Goal: Task Accomplishment & Management: Manage account settings

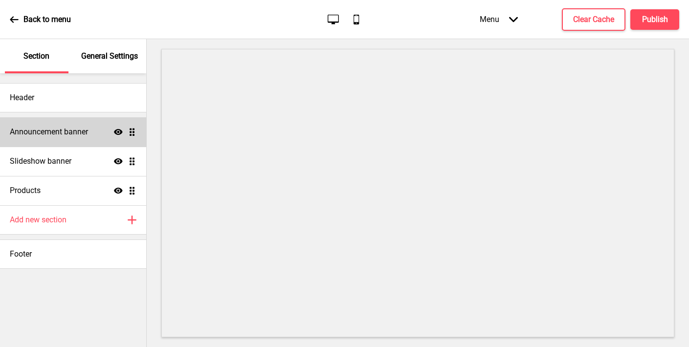
click at [43, 131] on h4 "Announcement banner" at bounding box center [49, 132] width 78 height 11
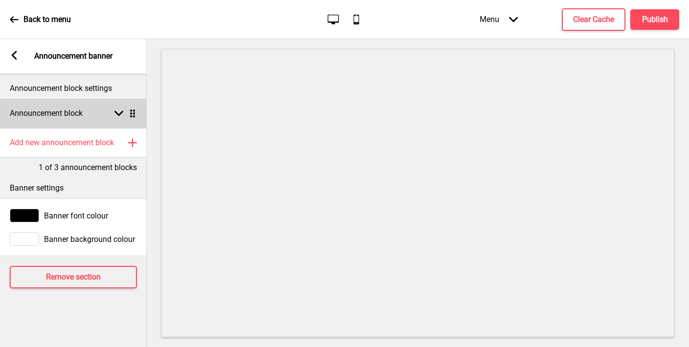
click at [57, 119] on div "Announcement block Arrow down Drag" at bounding box center [73, 113] width 147 height 29
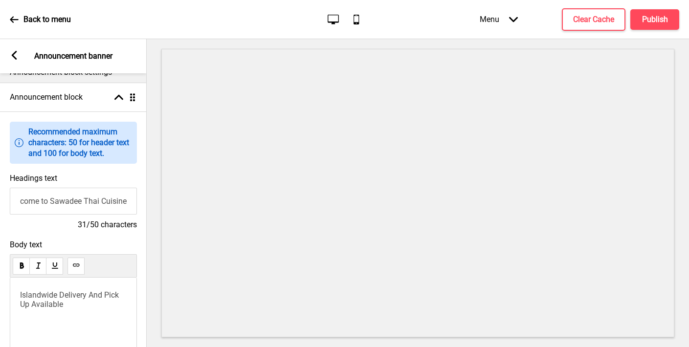
scroll to position [0, 0]
drag, startPoint x: 65, startPoint y: 201, endPoint x: 148, endPoint y: 211, distance: 84.2
click at [148, 211] on div "Section General Settings Header Announcement banner Show Drag Slideshow banner …" at bounding box center [344, 193] width 689 height 308
paste input "sdee Thai Restaurant"
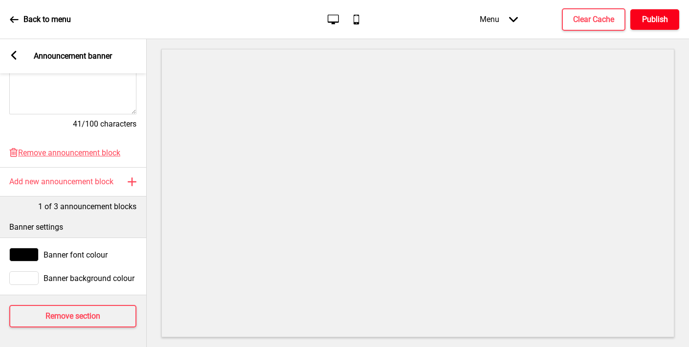
type input "Welcome to Sawasdee Thai Restaurant"
click at [649, 18] on h4 "Publish" at bounding box center [655, 19] width 26 height 11
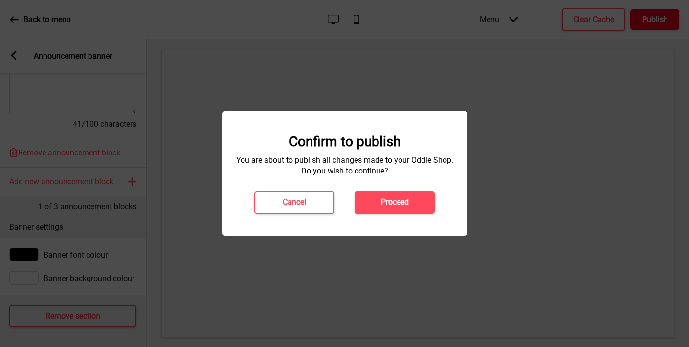
scroll to position [0, 0]
click at [398, 209] on button "Proceed" at bounding box center [394, 202] width 80 height 22
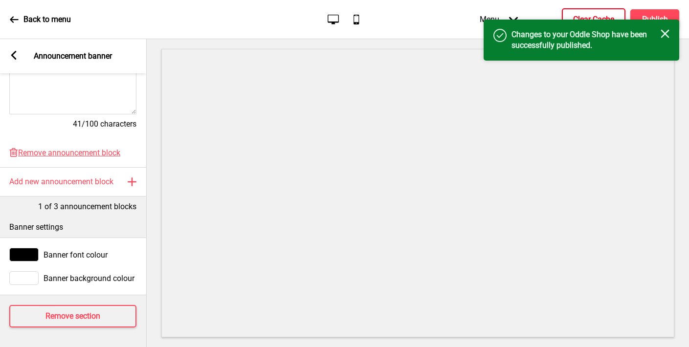
click at [576, 15] on h4 "Clear Cache" at bounding box center [593, 19] width 41 height 11
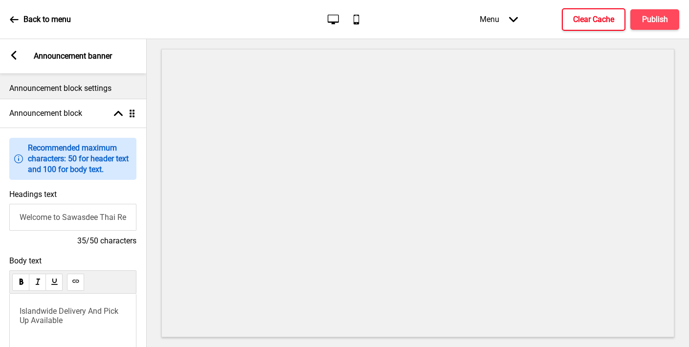
click at [14, 57] on icon at bounding box center [13, 55] width 5 height 9
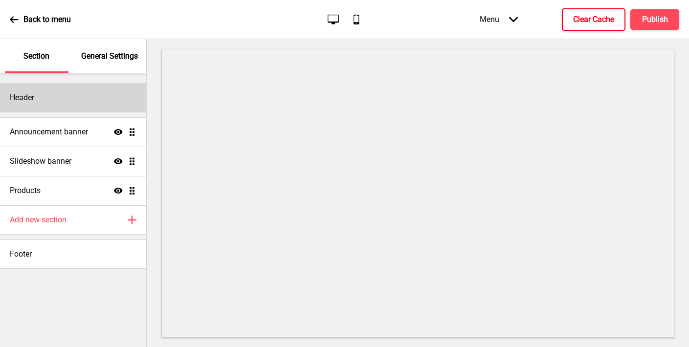
click at [61, 95] on div "Header" at bounding box center [73, 97] width 146 height 29
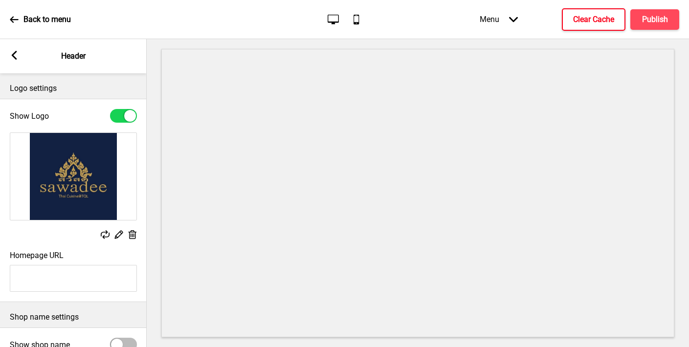
click at [131, 235] on icon at bounding box center [133, 234] width 8 height 9
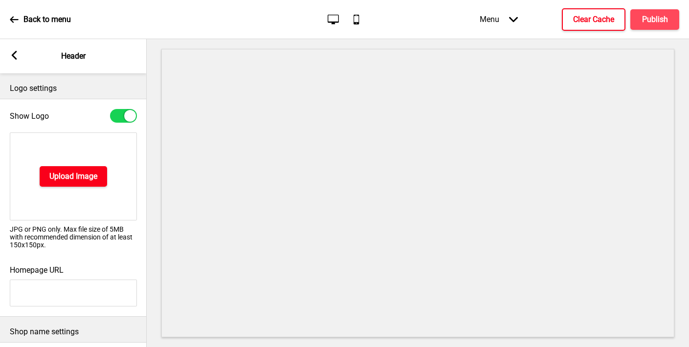
click at [73, 177] on h4 "Upload Image" at bounding box center [73, 176] width 48 height 11
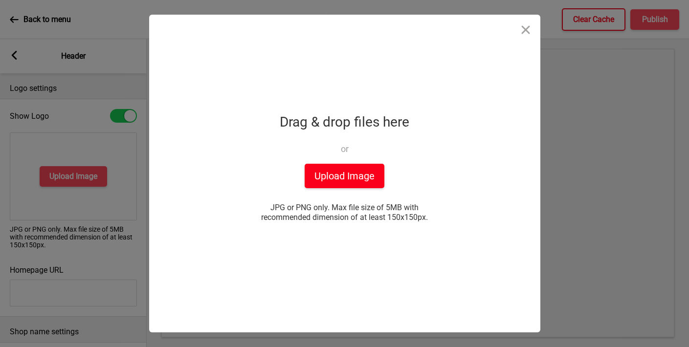
click at [360, 178] on button "Upload Image" at bounding box center [345, 176] width 80 height 24
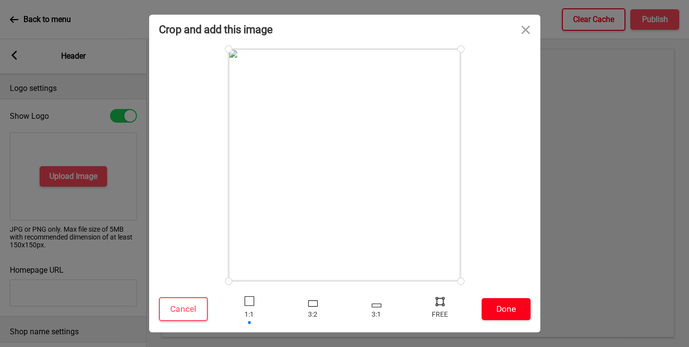
click at [504, 305] on button "Done" at bounding box center [506, 309] width 49 height 22
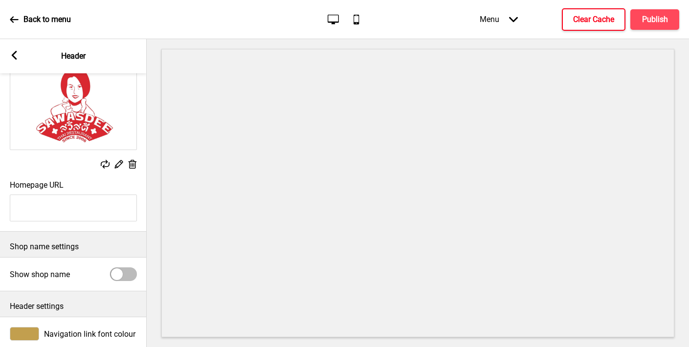
scroll to position [15, 0]
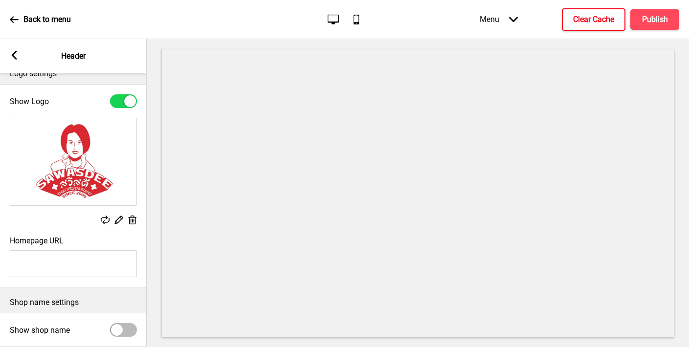
type input "#d92830"
click at [84, 231] on div "Replace Edit Delete" at bounding box center [73, 172] width 147 height 118
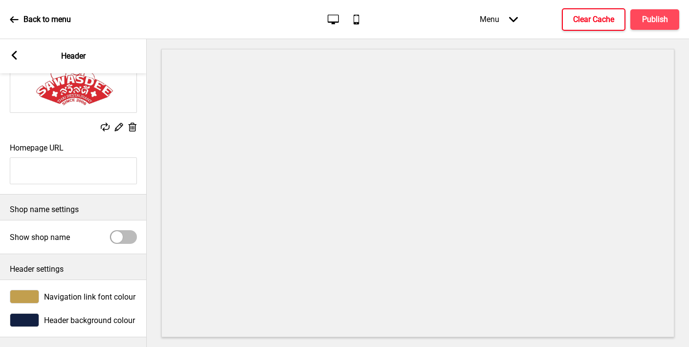
click at [20, 291] on div at bounding box center [24, 297] width 29 height 14
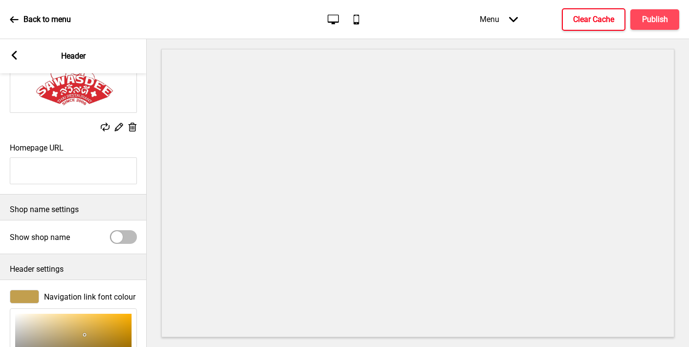
scroll to position [267, 0]
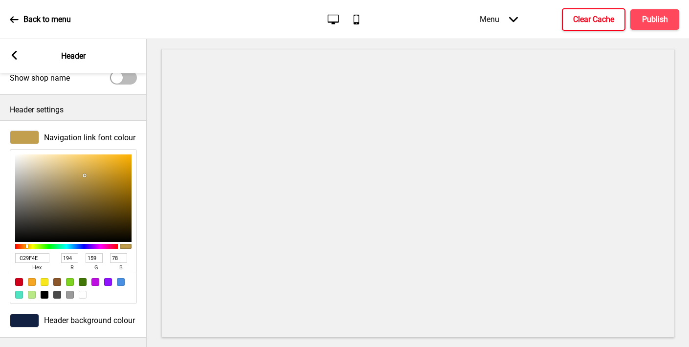
click at [25, 260] on input "C29F4E" at bounding box center [32, 258] width 34 height 10
paste input "d92830"
type input "d92830"
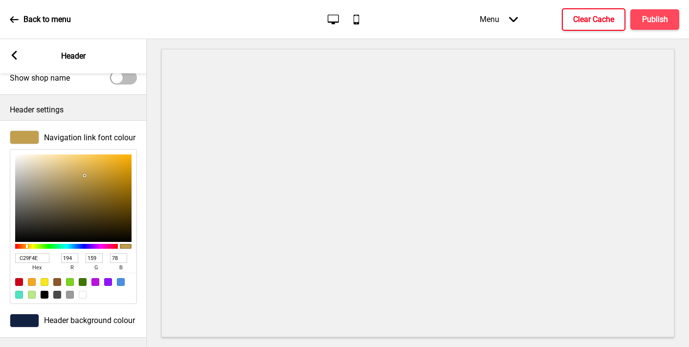
type input "217"
type input "40"
type input "48"
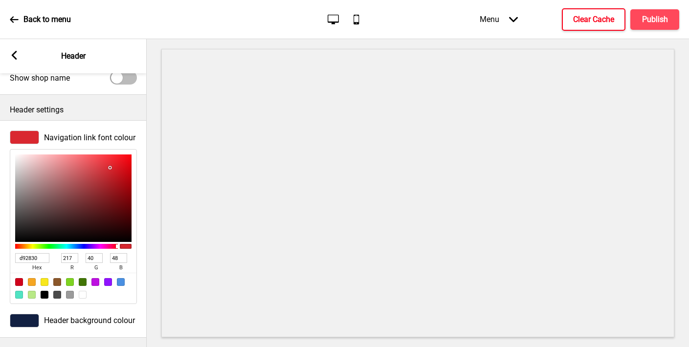
type input "D92830"
click at [23, 318] on div at bounding box center [24, 321] width 29 height 14
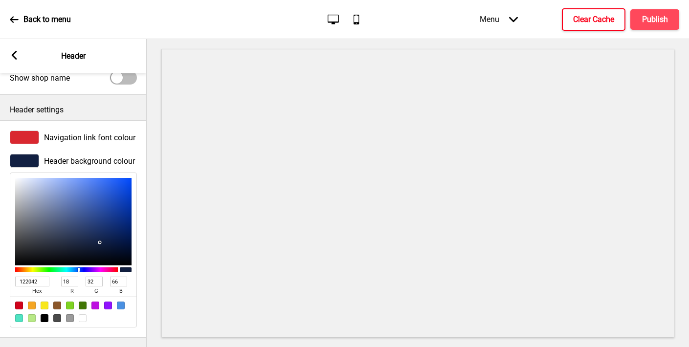
click at [82, 317] on div at bounding box center [83, 318] width 8 height 8
type input "FFFFFF"
type input "255"
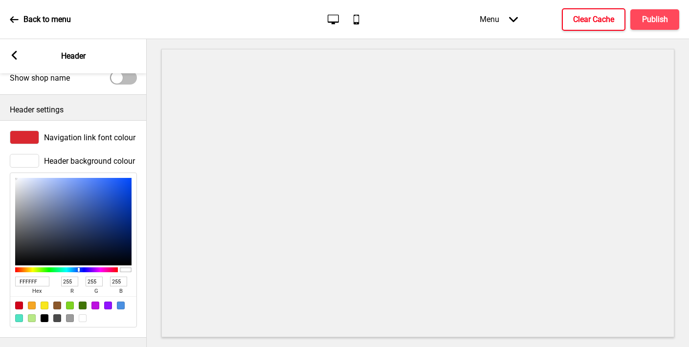
scroll to position [0, 0]
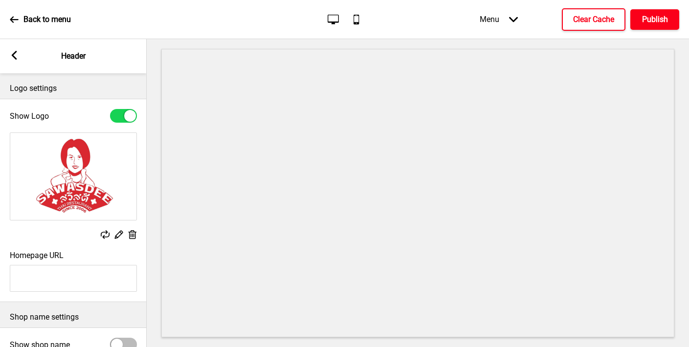
click at [643, 15] on h4 "Publish" at bounding box center [655, 19] width 26 height 11
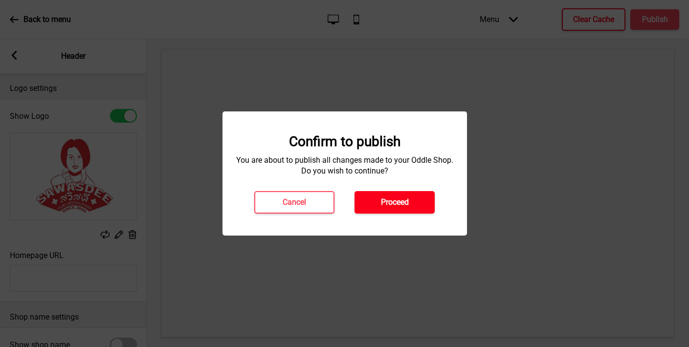
click at [412, 202] on button "Proceed" at bounding box center [394, 202] width 80 height 22
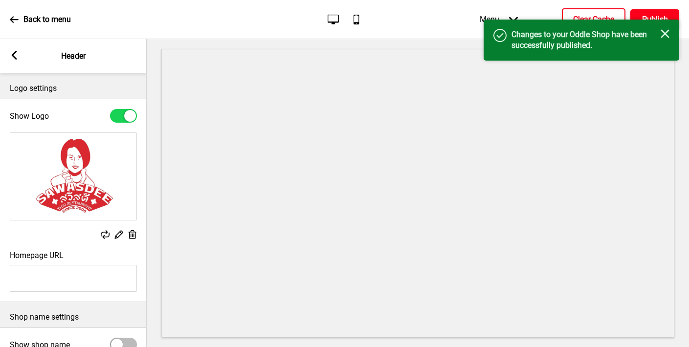
scroll to position [267, 0]
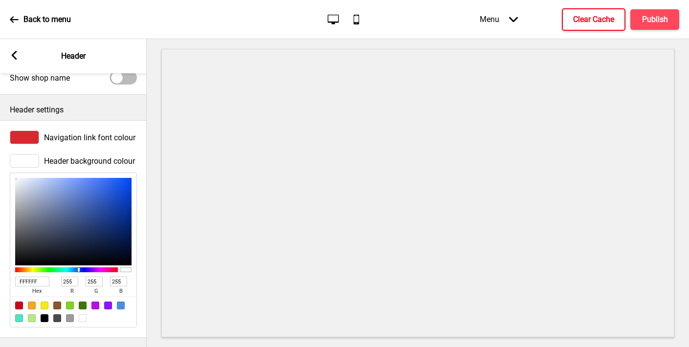
click at [20, 53] on div "Arrow left Header" at bounding box center [73, 56] width 147 height 34
click at [16, 53] on rect at bounding box center [14, 55] width 9 height 9
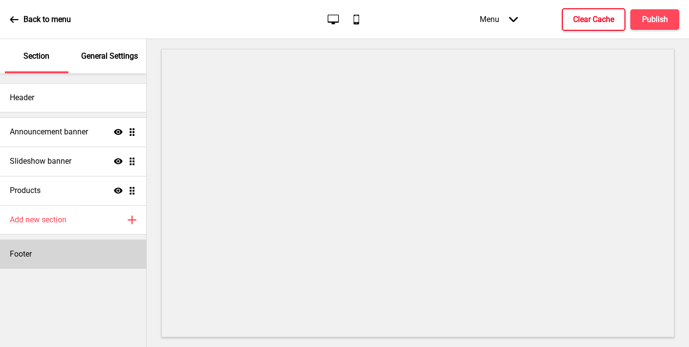
click at [28, 252] on h4 "Footer" at bounding box center [21, 254] width 22 height 11
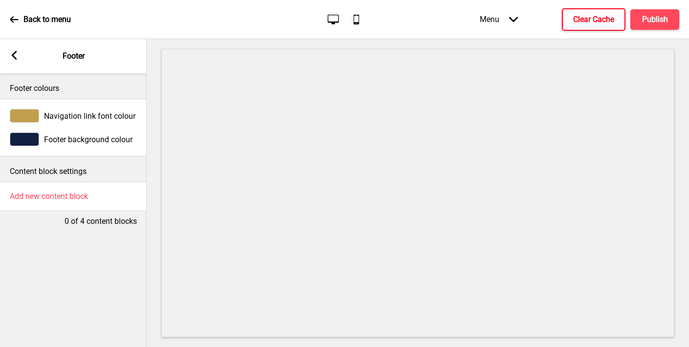
click at [30, 139] on div at bounding box center [24, 139] width 29 height 14
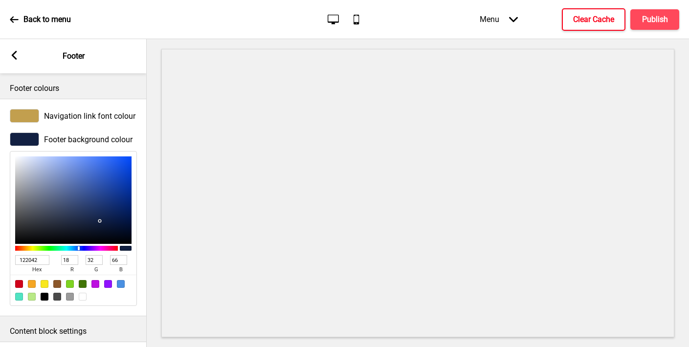
click at [36, 258] on input "122042" at bounding box center [32, 260] width 34 height 10
paste input "d92830"
type input "d92830"
type input "217"
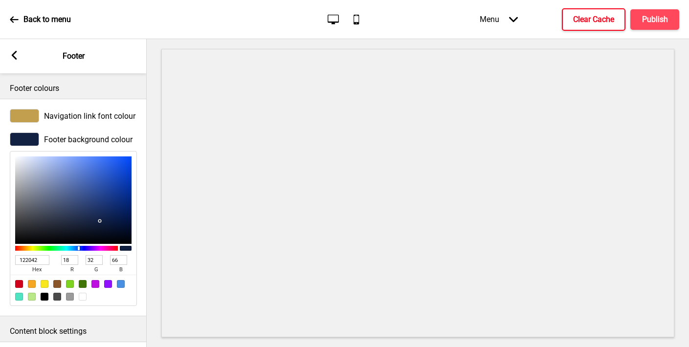
type input "40"
type input "48"
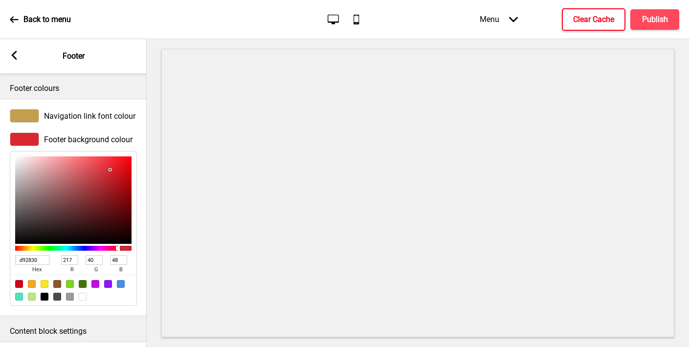
type input "D92830"
click at [30, 109] on div at bounding box center [24, 116] width 29 height 14
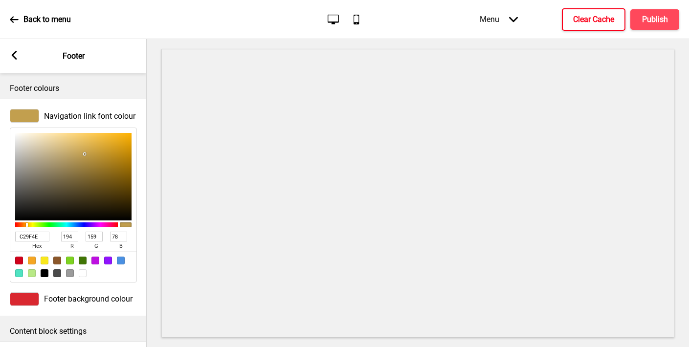
click at [84, 273] on div at bounding box center [83, 273] width 8 height 8
type input "FFFFFF"
type input "255"
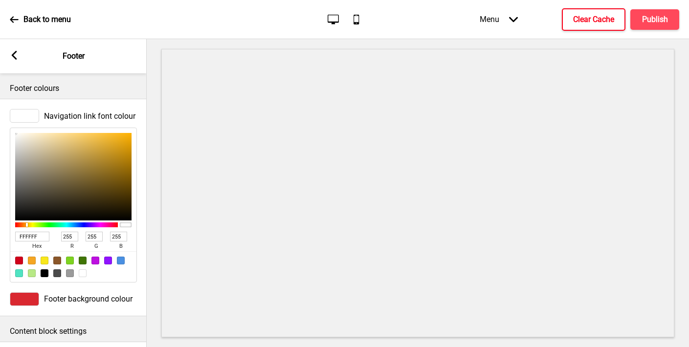
click at [11, 57] on rect at bounding box center [14, 55] width 9 height 9
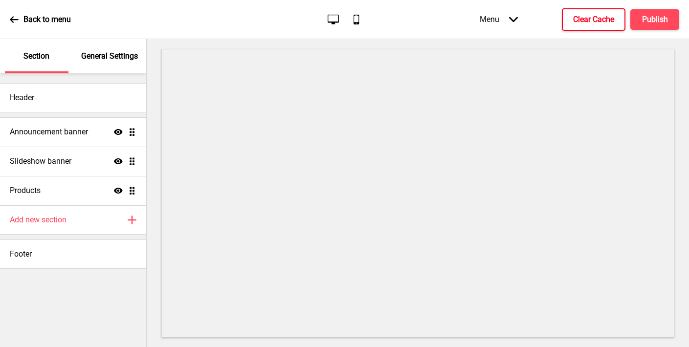
click at [97, 61] on p "General Settings" at bounding box center [109, 56] width 57 height 11
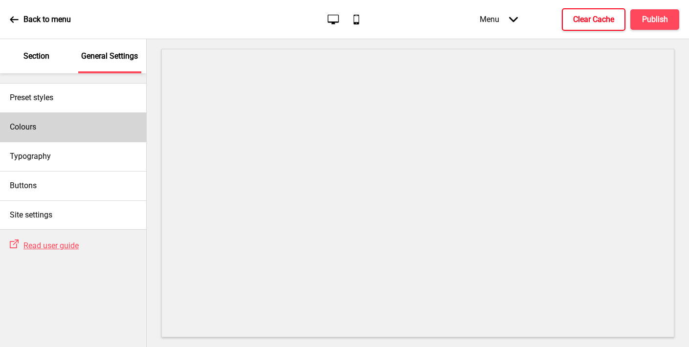
click at [43, 122] on div "Colours" at bounding box center [73, 126] width 146 height 29
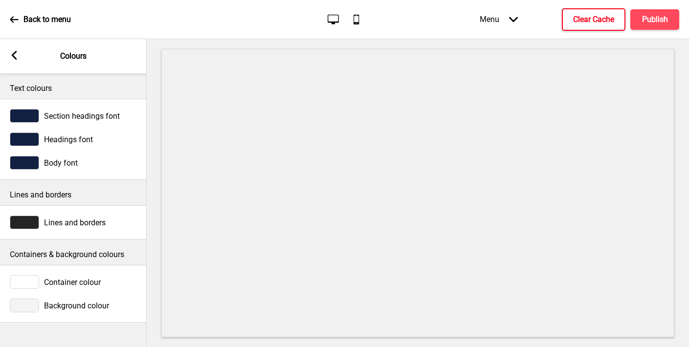
click at [27, 115] on div at bounding box center [24, 116] width 29 height 14
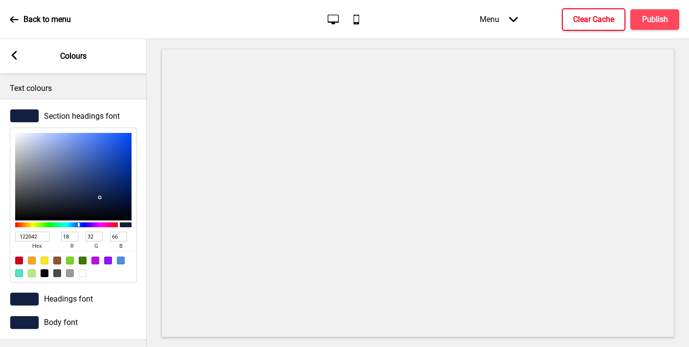
click at [42, 270] on div at bounding box center [45, 273] width 8 height 8
type input "000000"
type input "0"
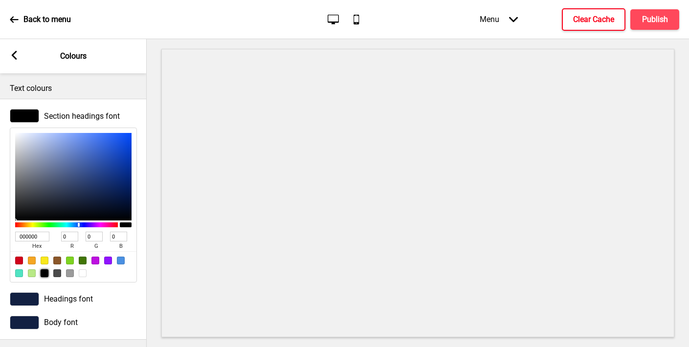
click at [23, 296] on div at bounding box center [24, 299] width 29 height 14
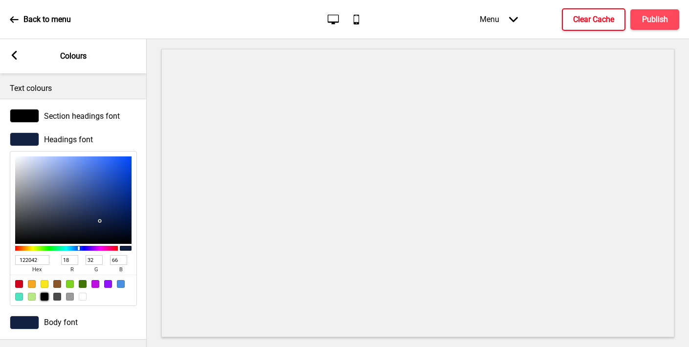
click at [42, 296] on div at bounding box center [45, 297] width 8 height 8
type input "000000"
type input "0"
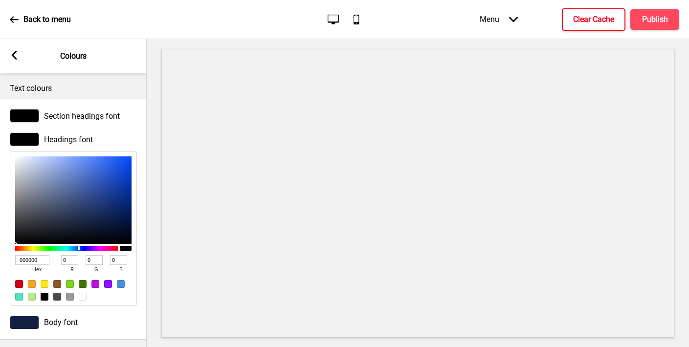
click at [24, 329] on div "Body font" at bounding box center [73, 322] width 147 height 23
click at [24, 326] on div at bounding box center [24, 323] width 29 height 14
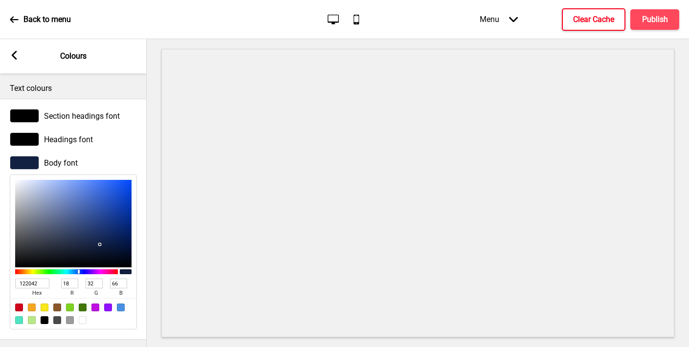
click at [57, 321] on div at bounding box center [57, 320] width 8 height 8
type input "4A4A4A"
type input "74"
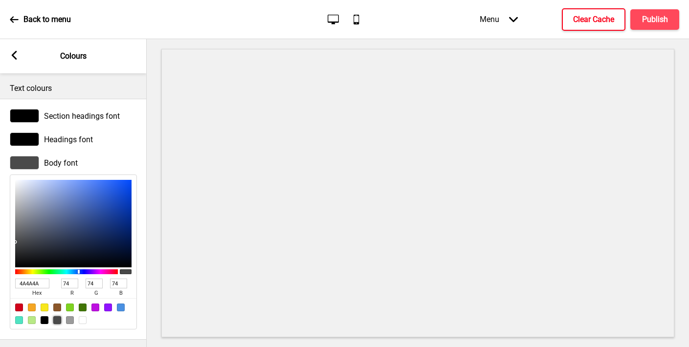
click at [16, 53] on rect at bounding box center [14, 55] width 9 height 9
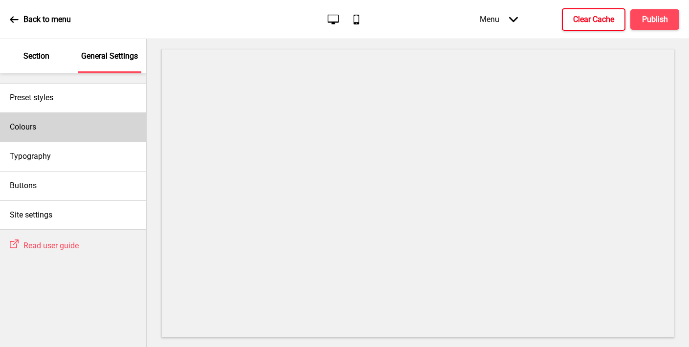
click at [35, 123] on h4 "Colours" at bounding box center [23, 127] width 26 height 11
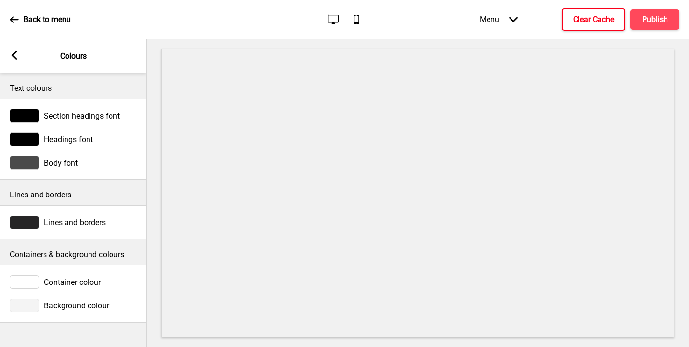
click at [14, 52] on g at bounding box center [14, 55] width 9 height 9
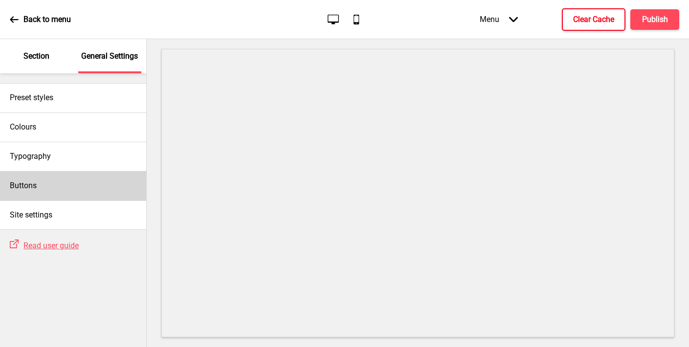
click at [41, 184] on div "Buttons" at bounding box center [73, 185] width 146 height 29
select select "square"
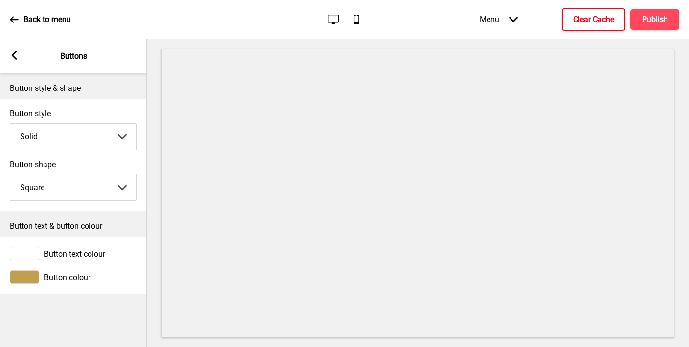
click at [29, 276] on div at bounding box center [24, 277] width 29 height 14
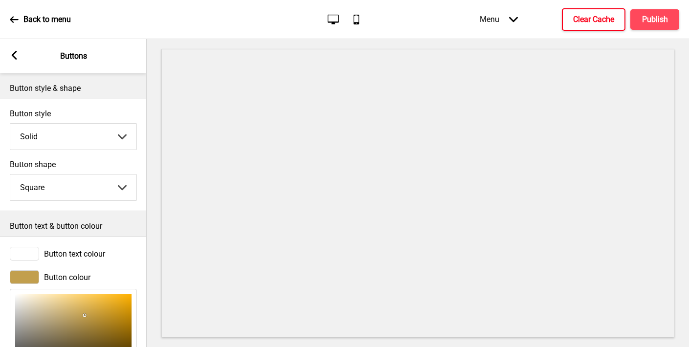
scroll to position [116, 0]
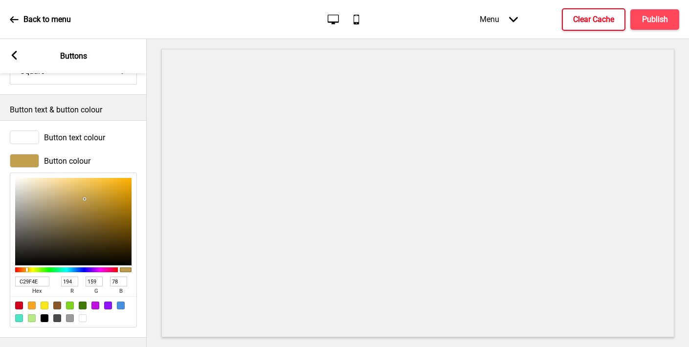
click at [28, 282] on input "C29F4E" at bounding box center [32, 282] width 34 height 10
paste input "d92830"
type input "d92830"
type input "217"
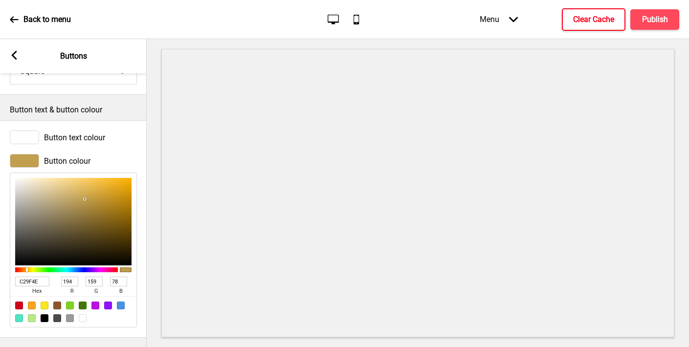
type input "40"
type input "48"
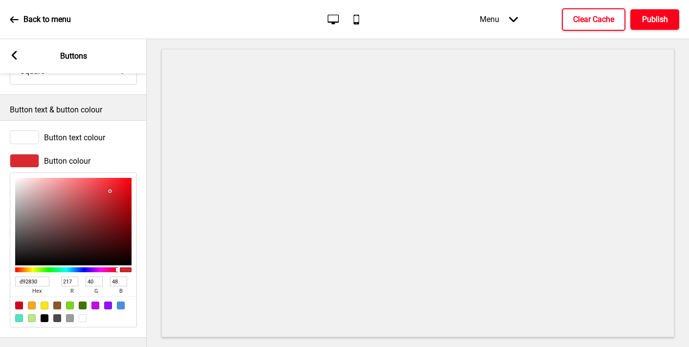
type input "D92830"
click at [663, 21] on h4 "Publish" at bounding box center [655, 19] width 26 height 11
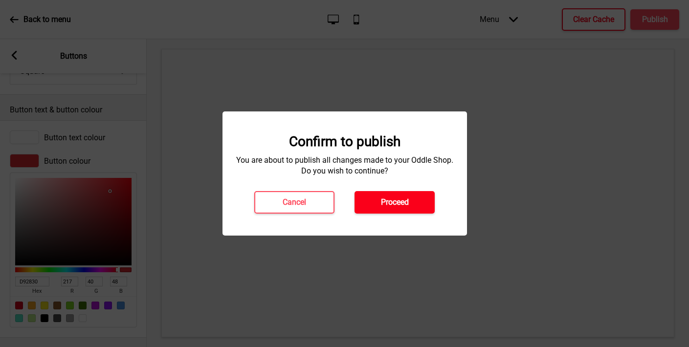
click at [412, 205] on button "Proceed" at bounding box center [394, 202] width 80 height 22
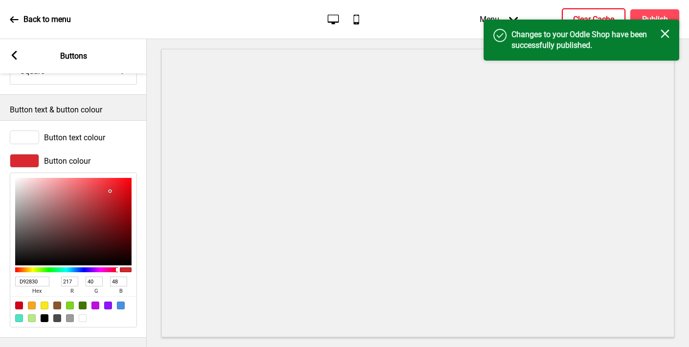
click at [581, 15] on h4 "Clear Cache" at bounding box center [593, 19] width 41 height 11
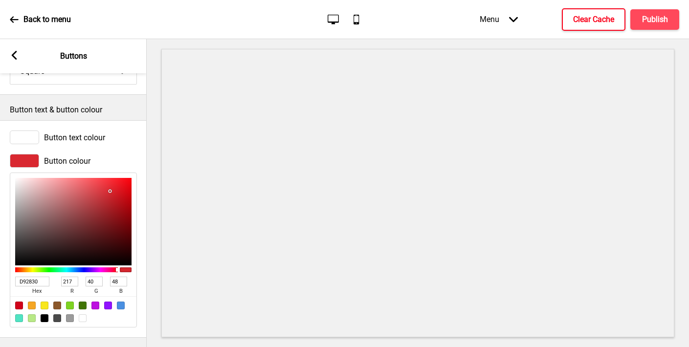
click at [12, 61] on div "Arrow left" at bounding box center [14, 56] width 9 height 11
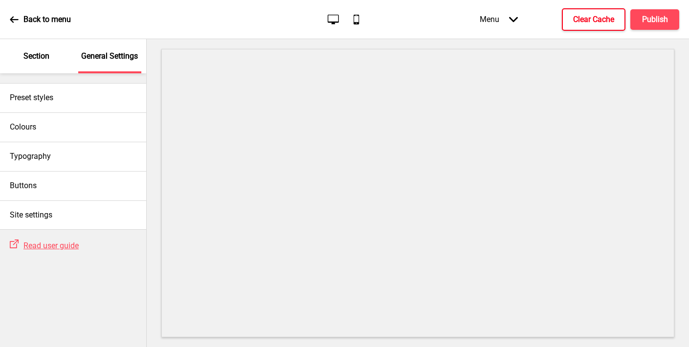
click at [12, 51] on div "Section" at bounding box center [37, 56] width 64 height 34
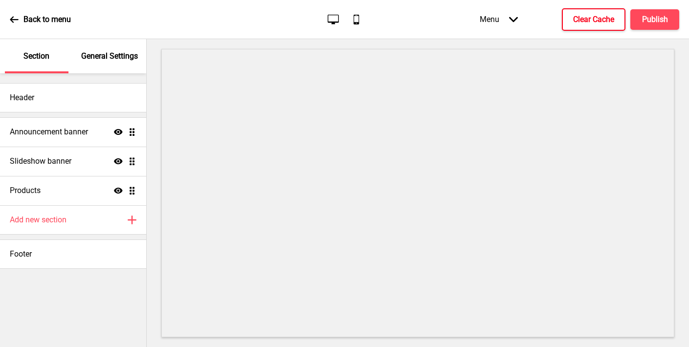
click at [100, 59] on p "General Settings" at bounding box center [109, 56] width 57 height 11
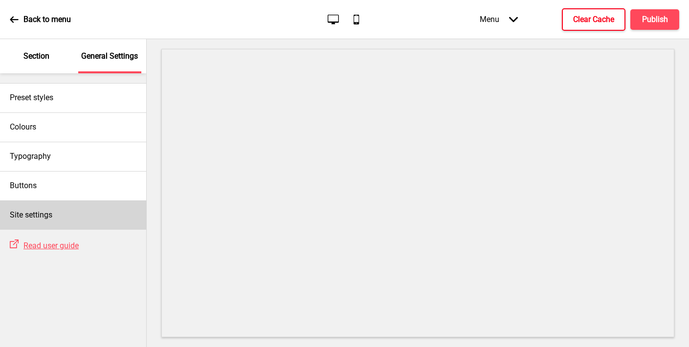
click at [19, 216] on h4 "Site settings" at bounding box center [31, 215] width 43 height 11
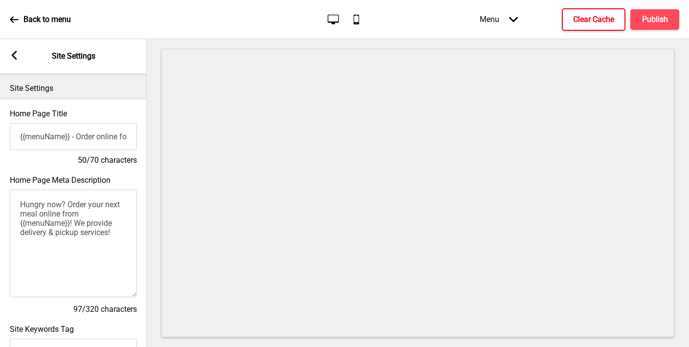
scroll to position [420, 0]
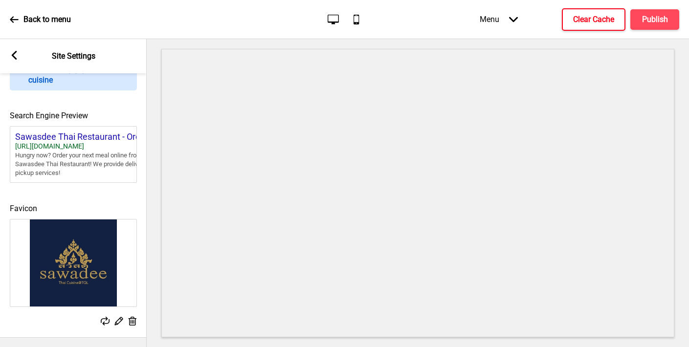
click at [131, 322] on icon at bounding box center [133, 321] width 8 height 9
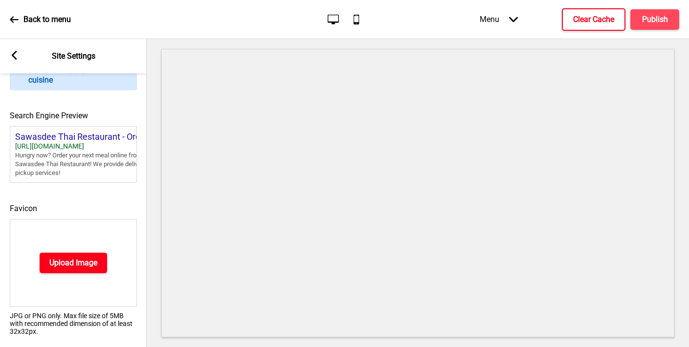
click at [82, 262] on h4 "Upload Image" at bounding box center [73, 263] width 48 height 11
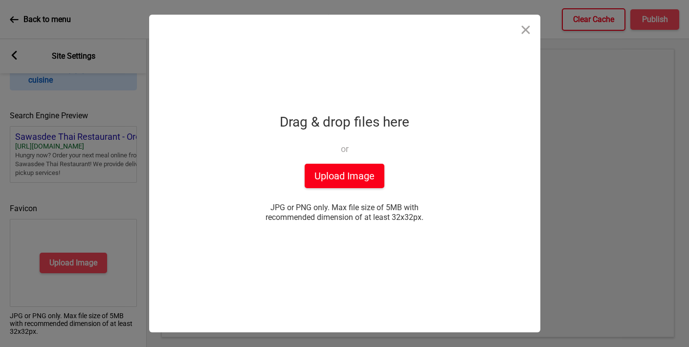
click at [349, 173] on button "Upload Image" at bounding box center [345, 176] width 80 height 24
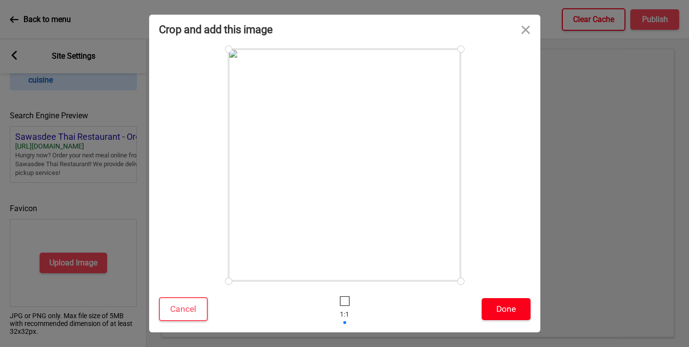
click at [498, 310] on button "Done" at bounding box center [506, 309] width 49 height 22
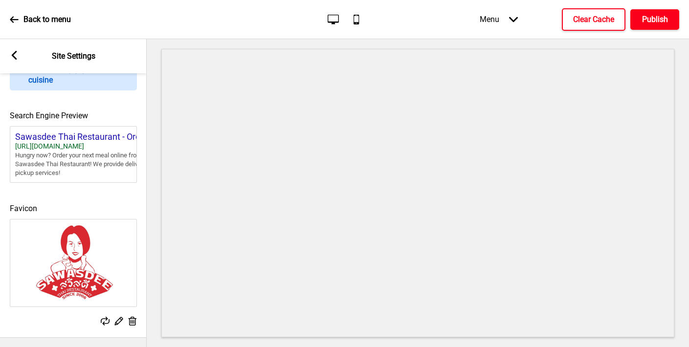
click at [662, 19] on h4 "Publish" at bounding box center [655, 19] width 26 height 11
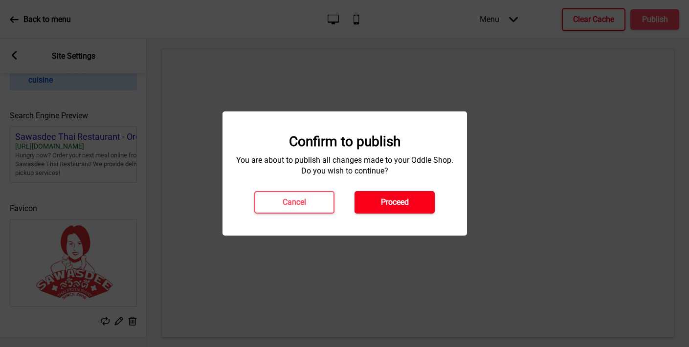
click at [397, 197] on button "Proceed" at bounding box center [394, 202] width 80 height 22
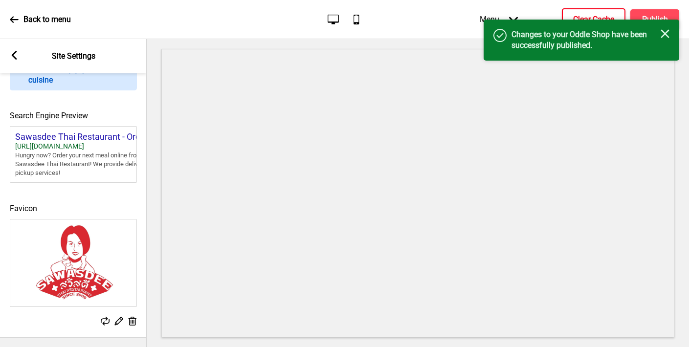
click at [602, 8] on button "Clear Cache" at bounding box center [594, 19] width 64 height 22
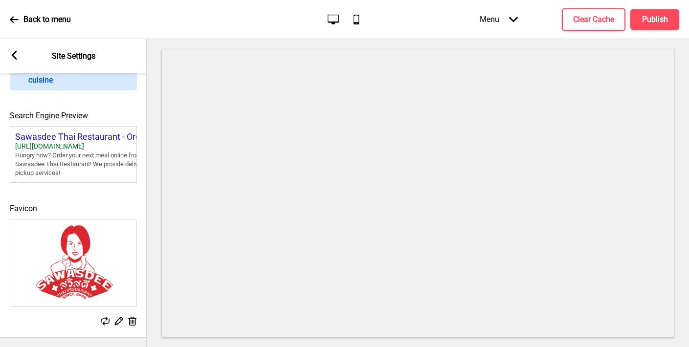
click at [12, 347] on button "X" at bounding box center [6, 352] width 12 height 10
click at [15, 54] on rect at bounding box center [14, 55] width 9 height 9
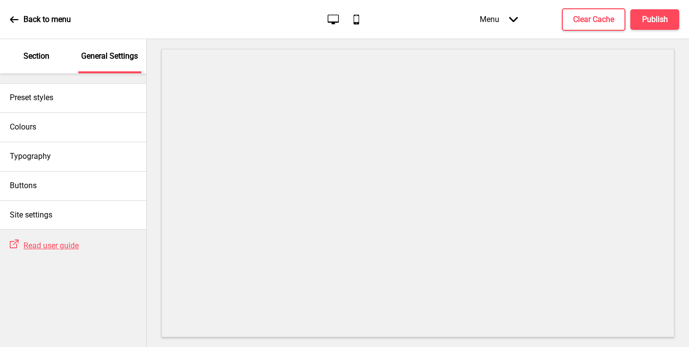
click at [40, 57] on p "Section" at bounding box center [36, 56] width 26 height 11
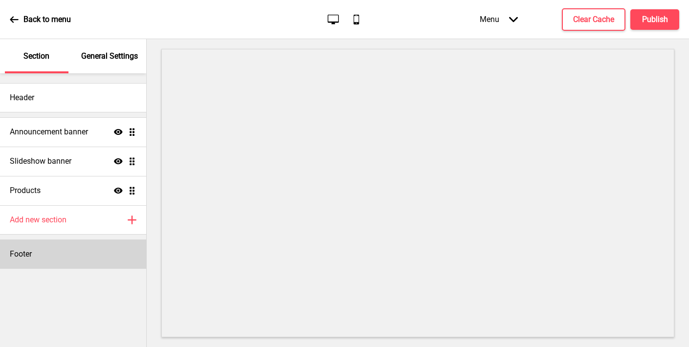
click at [31, 253] on h4 "Footer" at bounding box center [21, 254] width 22 height 11
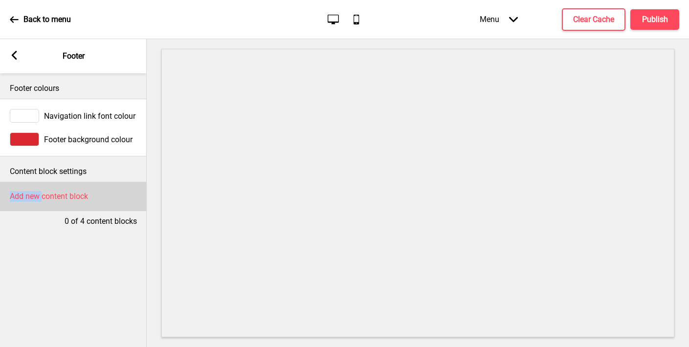
click at [43, 191] on h4 "Add new content block" at bounding box center [49, 196] width 78 height 11
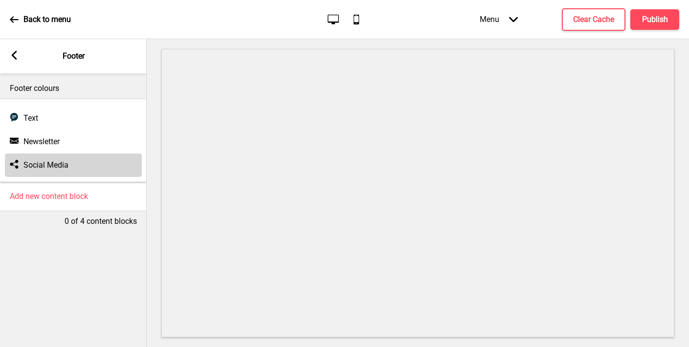
click at [45, 169] on h4 "Social Media" at bounding box center [45, 165] width 45 height 11
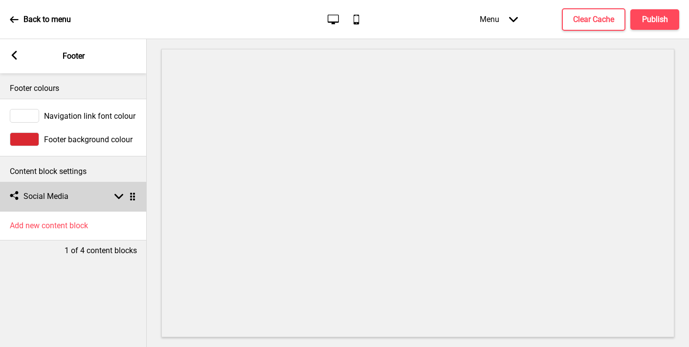
click at [50, 206] on div "Social media Social Media Arrow down Drag" at bounding box center [73, 196] width 147 height 29
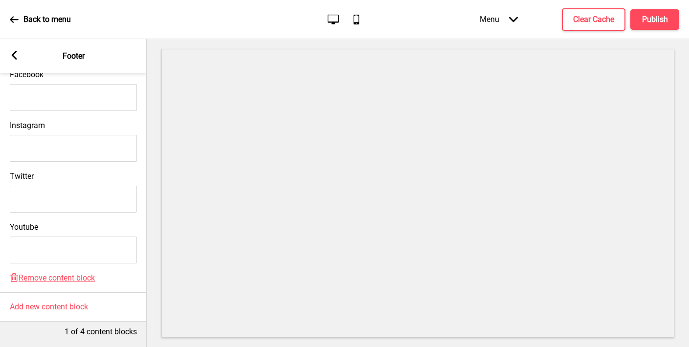
scroll to position [199, 0]
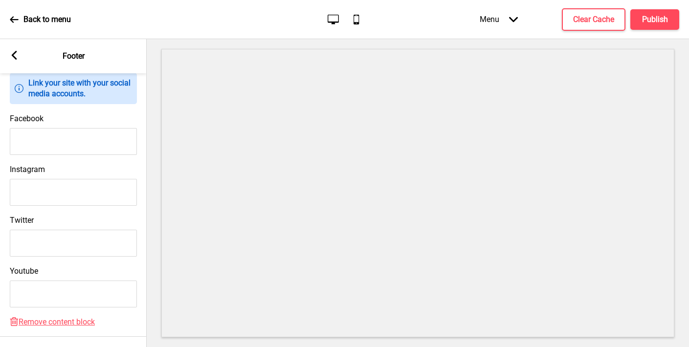
click at [39, 138] on input "Facebook" at bounding box center [73, 141] width 127 height 27
paste input "[URL][DOMAIN_NAME]"
type input "[URL][DOMAIN_NAME]"
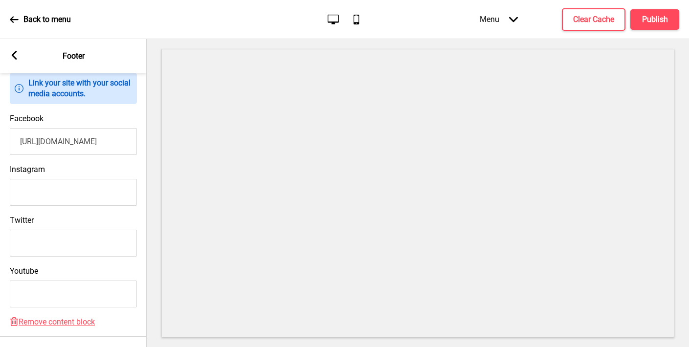
click at [67, 191] on input "Instagram" at bounding box center [73, 192] width 127 height 27
paste input "[URL][DOMAIN_NAME]"
type input "[URL][DOMAIN_NAME]"
click at [655, 15] on h4 "Publish" at bounding box center [655, 19] width 26 height 11
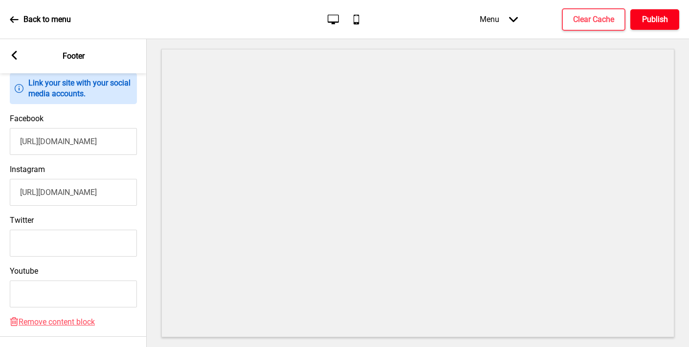
scroll to position [0, 0]
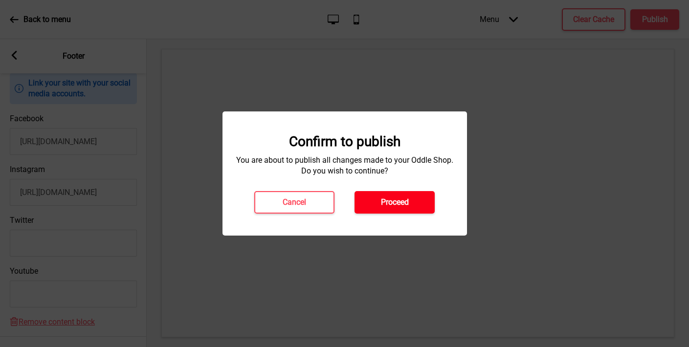
click at [409, 197] on h4 "Proceed" at bounding box center [395, 202] width 28 height 11
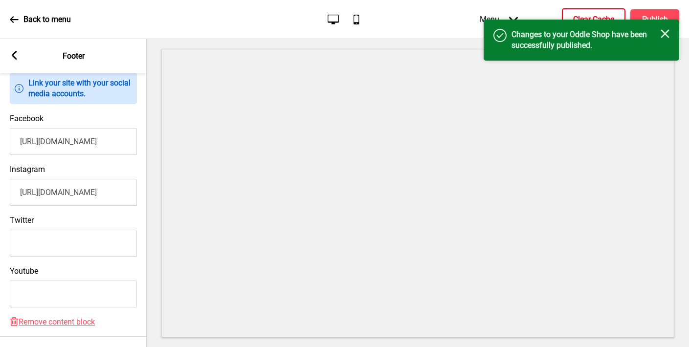
click at [578, 11] on button "Clear Cache" at bounding box center [594, 19] width 64 height 22
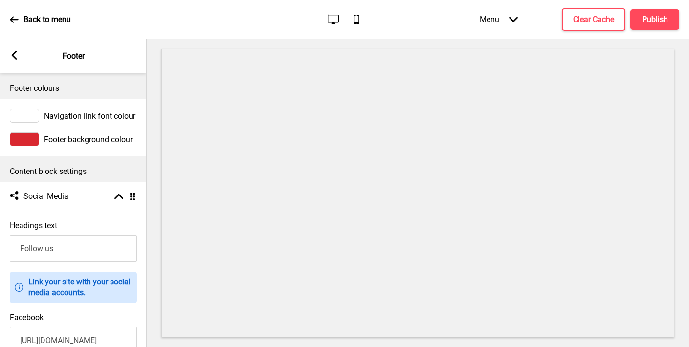
click at [31, 136] on div at bounding box center [24, 139] width 29 height 14
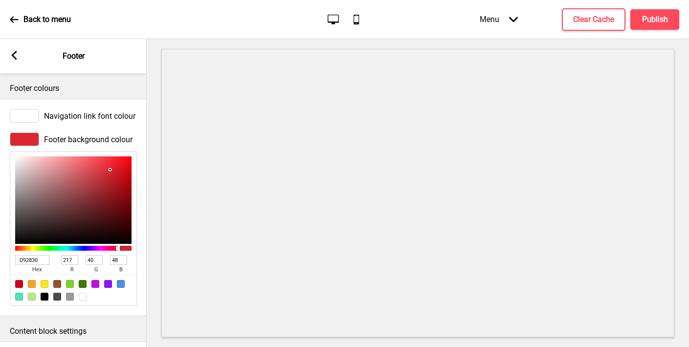
click at [34, 260] on input "D92830" at bounding box center [32, 260] width 34 height 10
click at [8, 56] on div "Arrow left Footer" at bounding box center [73, 56] width 147 height 34
click at [16, 56] on rect at bounding box center [14, 55] width 9 height 9
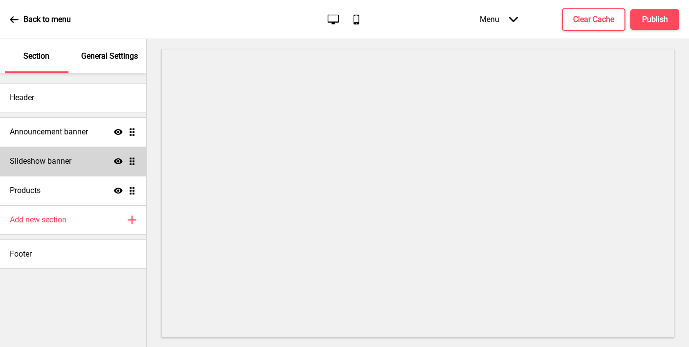
click at [55, 164] on h4 "Slideshow banner" at bounding box center [41, 161] width 62 height 11
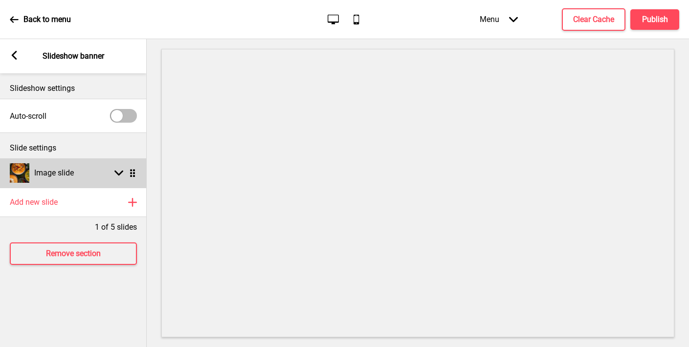
click at [78, 180] on div "Image slide Arrow down Drag" at bounding box center [73, 172] width 147 height 29
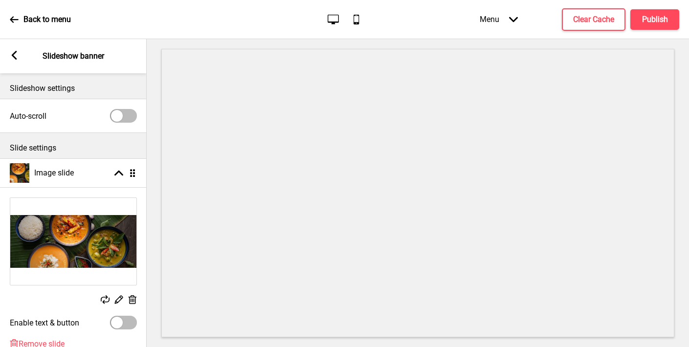
click at [131, 299] on icon at bounding box center [133, 299] width 8 height 9
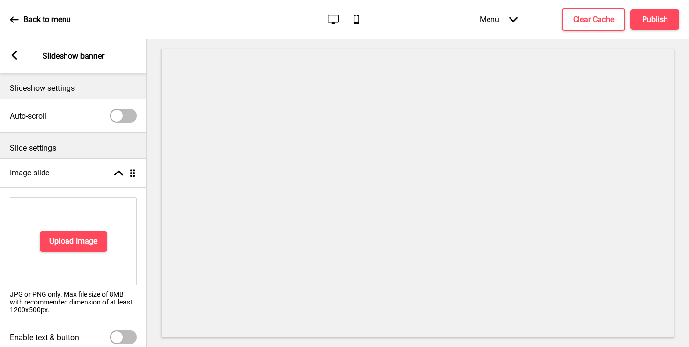
click at [69, 227] on div "Upload Image" at bounding box center [73, 241] width 127 height 88
click at [68, 236] on h4 "Upload Image" at bounding box center [73, 241] width 48 height 11
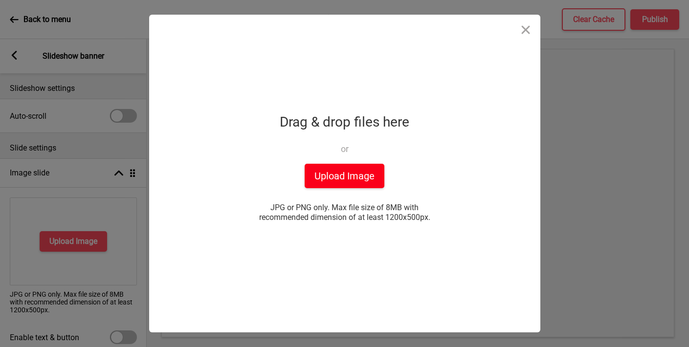
click at [329, 181] on button "Upload Image" at bounding box center [345, 176] width 80 height 24
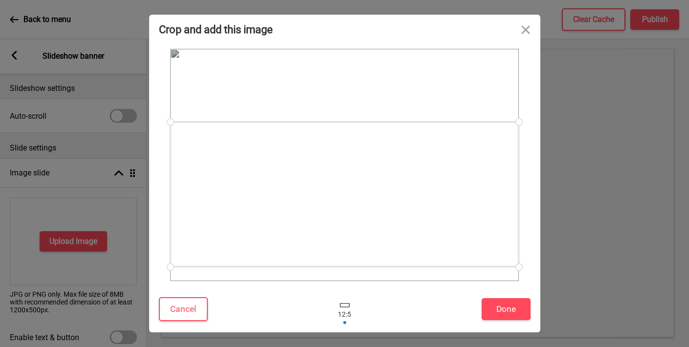
drag, startPoint x: 474, startPoint y: 218, endPoint x: 489, endPoint y: 247, distance: 33.0
click at [489, 247] on div at bounding box center [344, 194] width 349 height 145
click at [497, 311] on button "Done" at bounding box center [506, 309] width 49 height 22
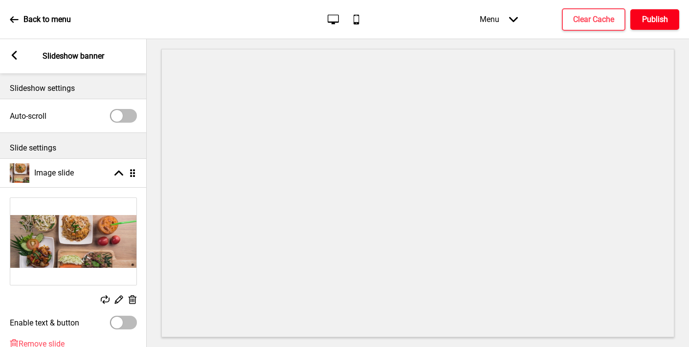
click at [652, 26] on button "Publish" at bounding box center [654, 19] width 49 height 21
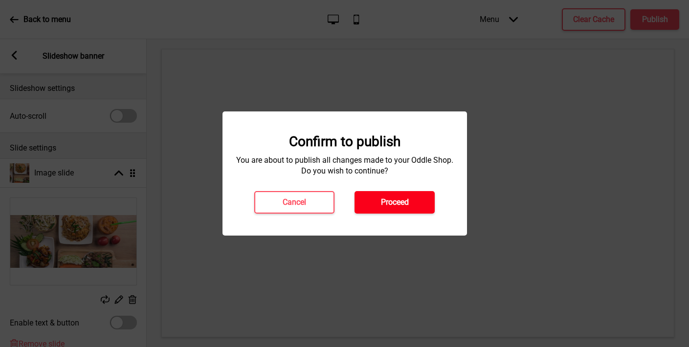
click at [413, 202] on button "Proceed" at bounding box center [394, 202] width 80 height 22
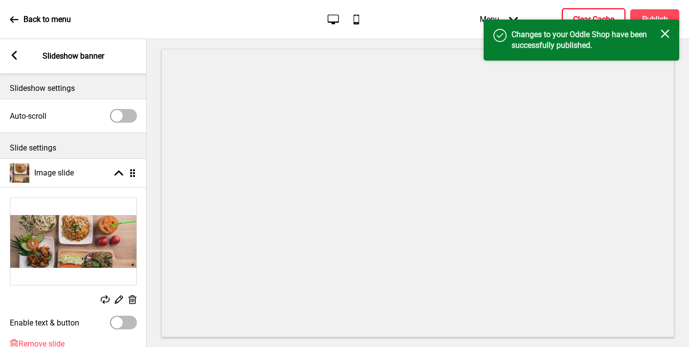
click at [575, 15] on h4 "Clear Cache" at bounding box center [593, 19] width 41 height 11
